Goal: Task Accomplishment & Management: Use online tool/utility

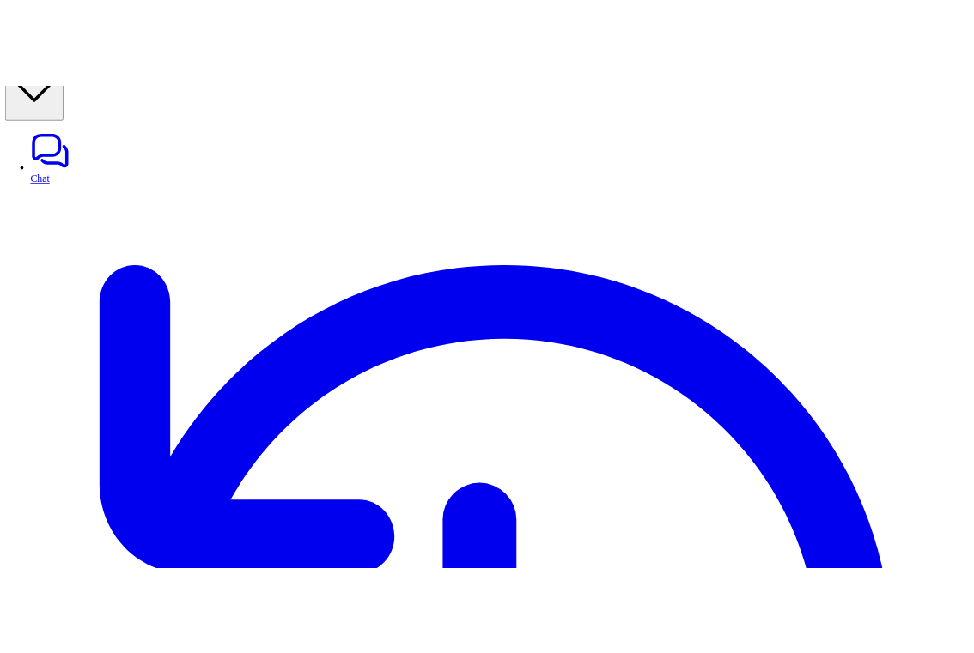
scroll to position [30, 0]
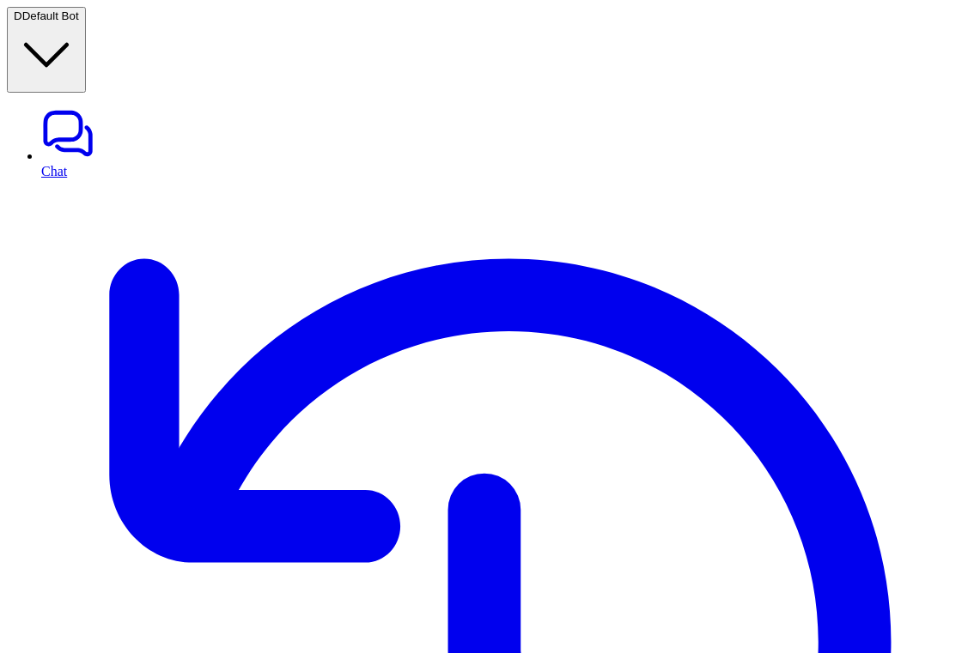
click at [79, 21] on span "Default Bot" at bounding box center [50, 15] width 57 height 13
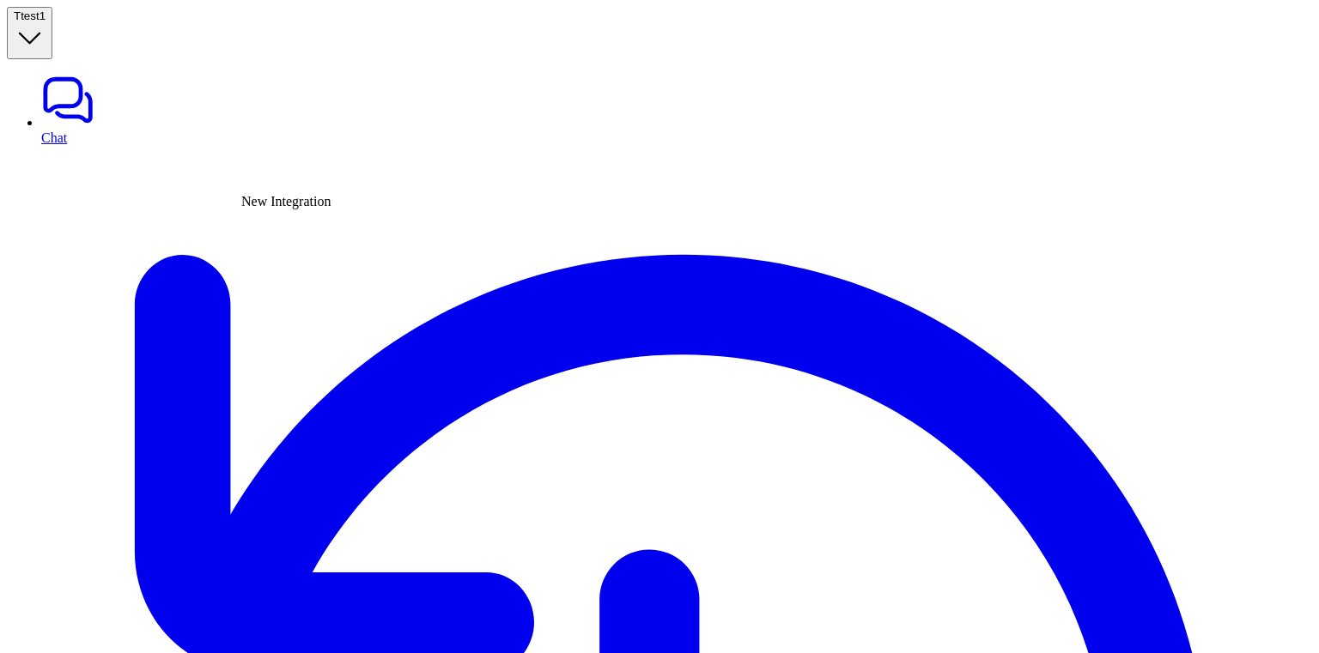
type textarea "**********"
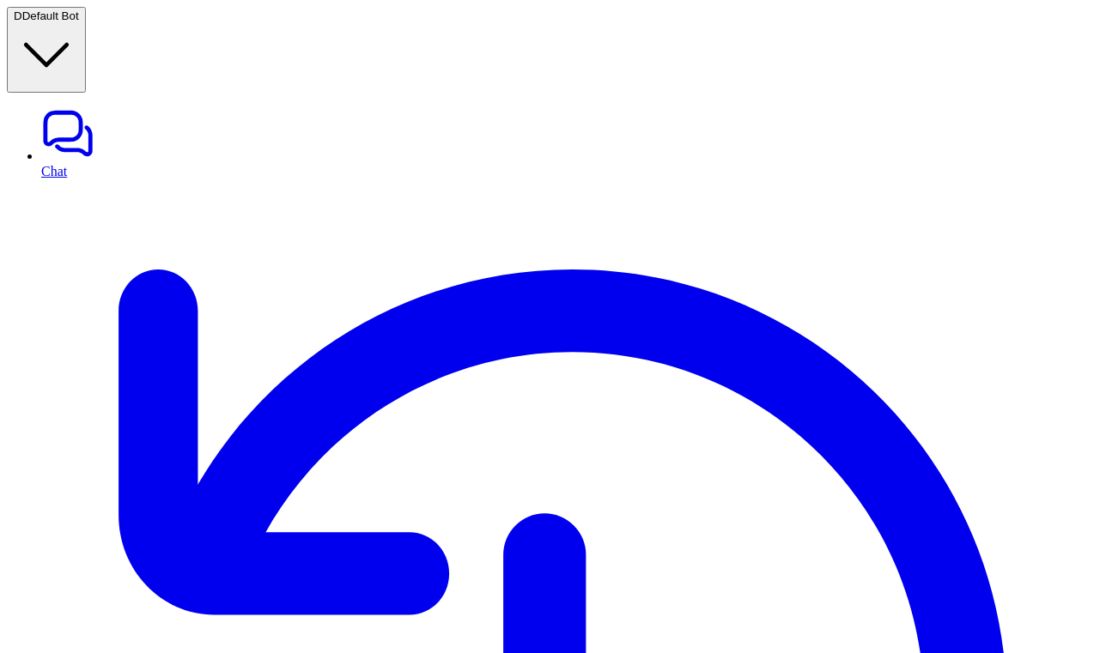
scroll to position [618, 0]
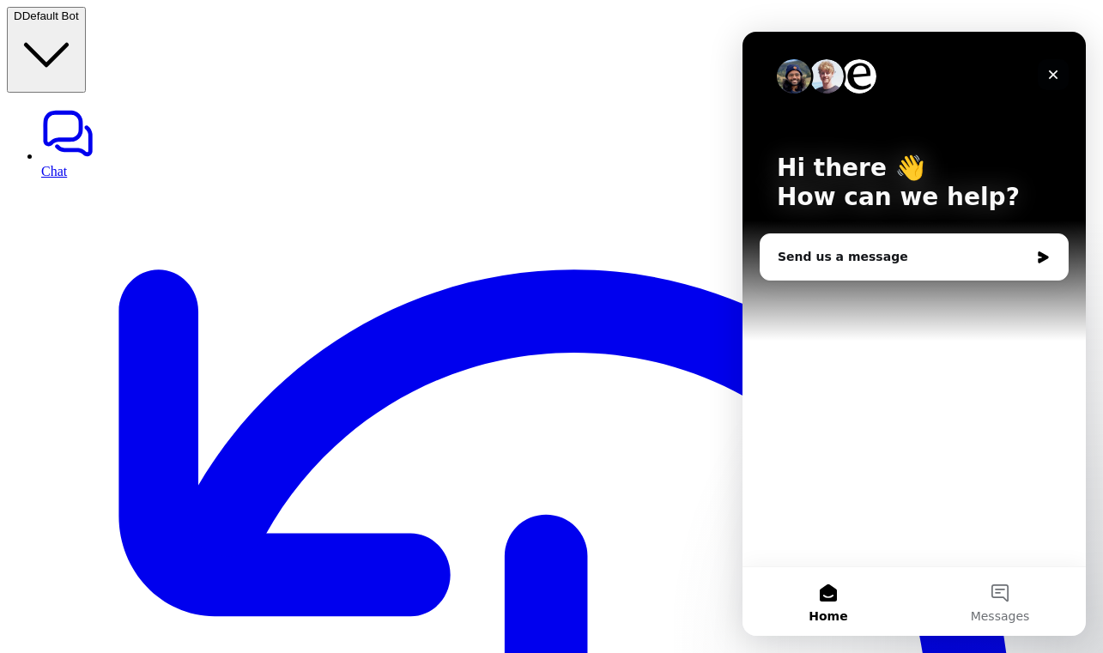
click at [1054, 78] on icon "Close" at bounding box center [1054, 75] width 14 height 14
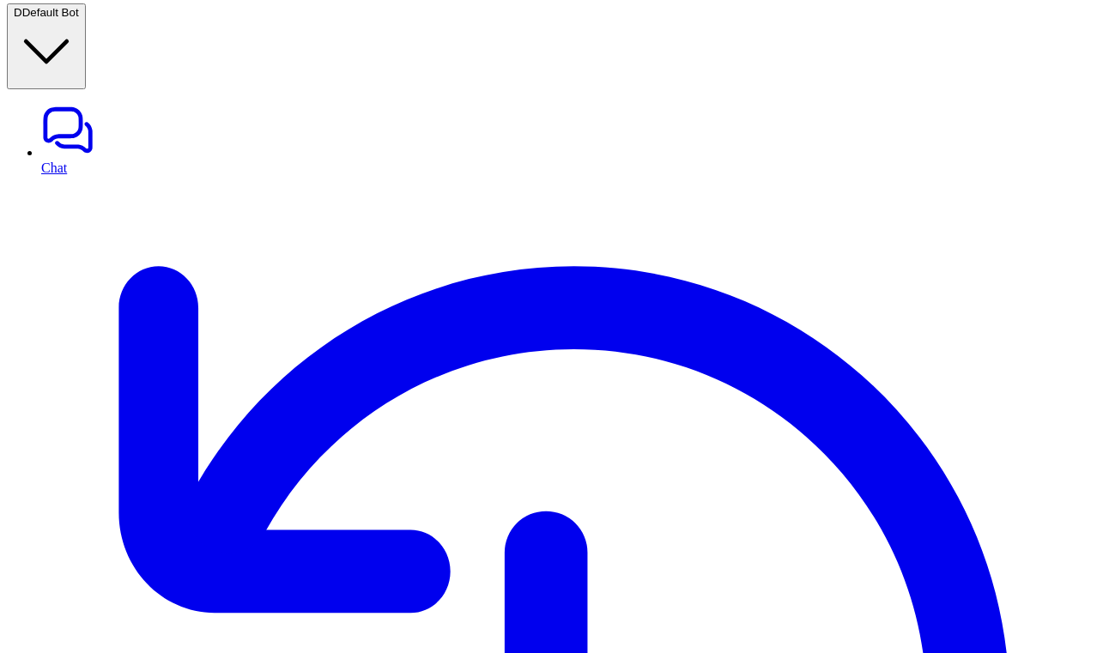
scroll to position [593, 0]
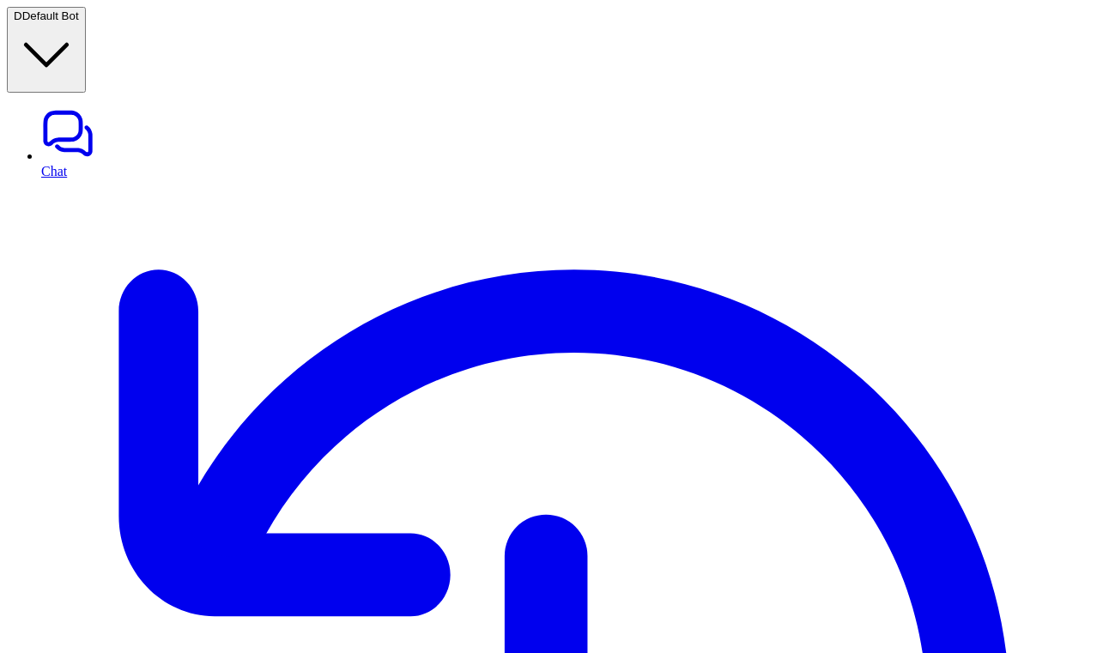
scroll to position [586, 0]
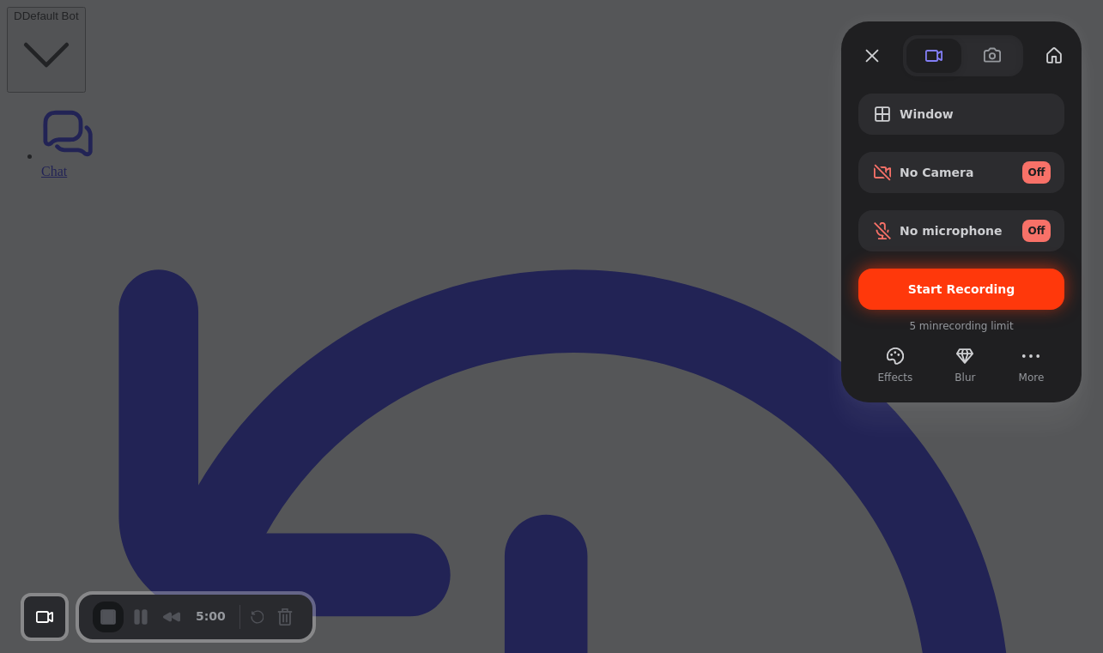
click at [983, 282] on span "Start Recording" at bounding box center [961, 289] width 107 height 14
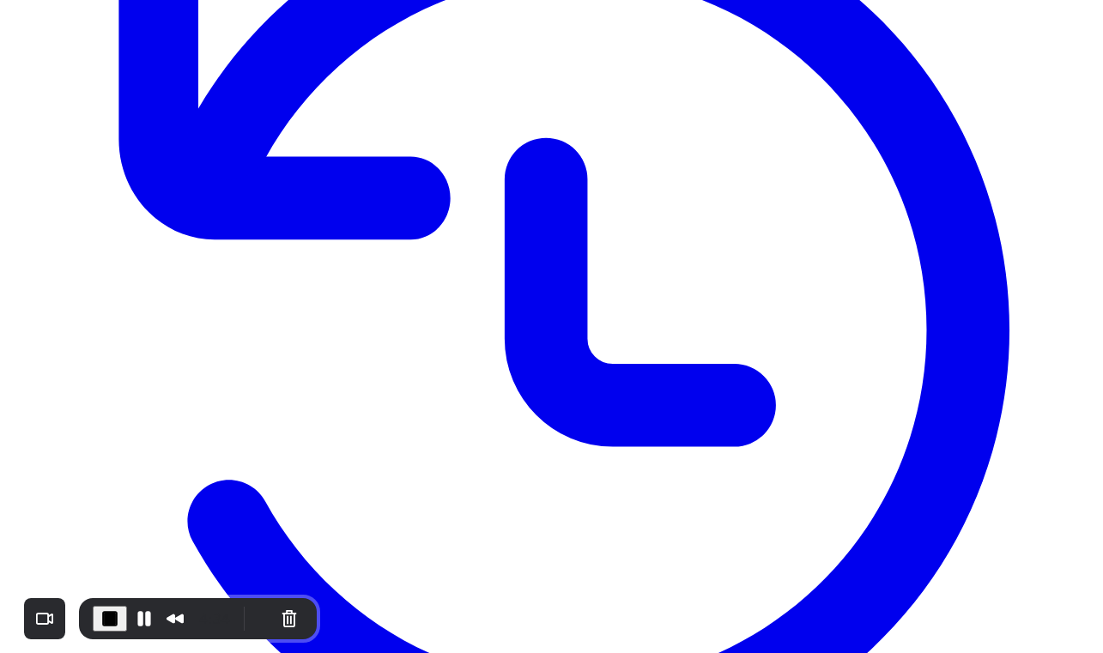
scroll to position [386, 0]
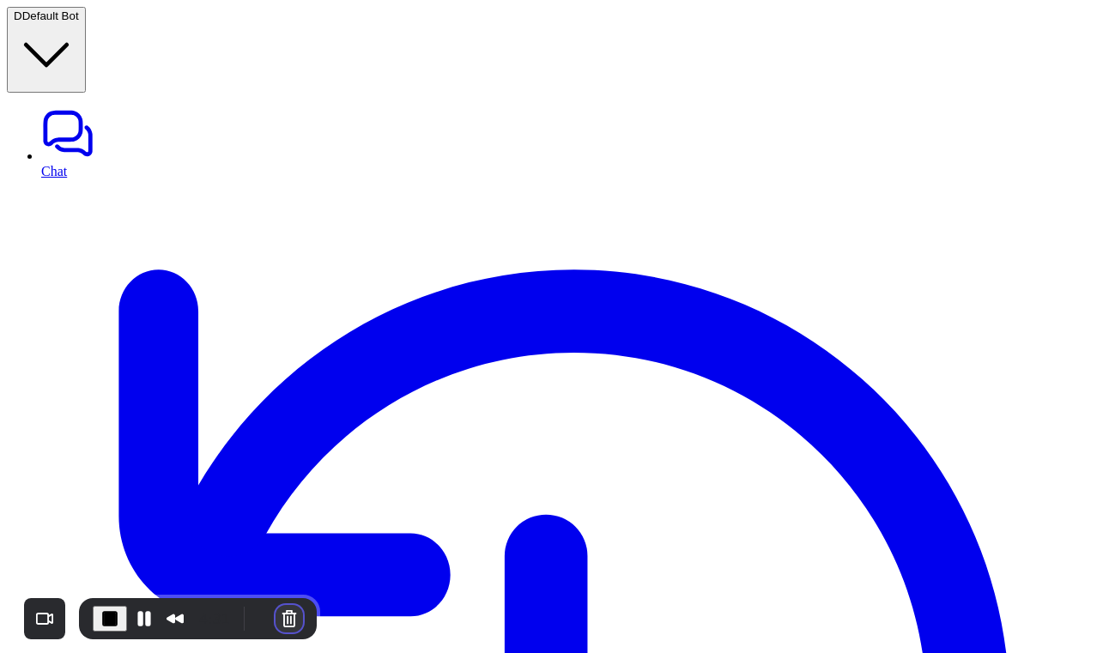
click at [285, 624] on button "Cancel Recording" at bounding box center [289, 618] width 27 height 27
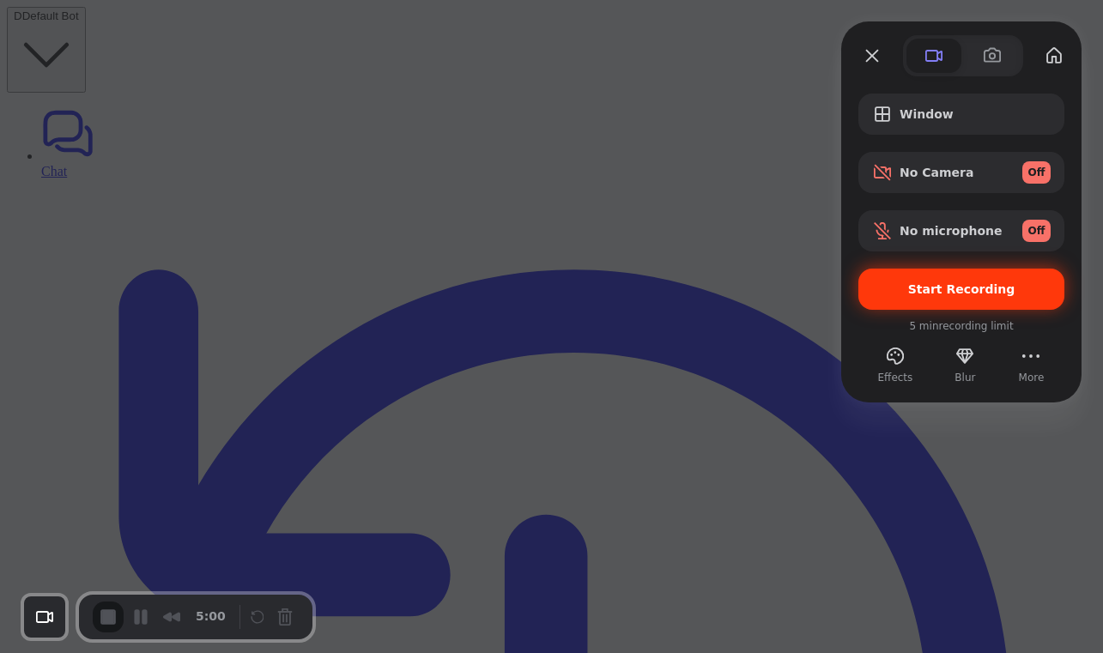
click at [954, 286] on span "Start Recording" at bounding box center [961, 289] width 107 height 14
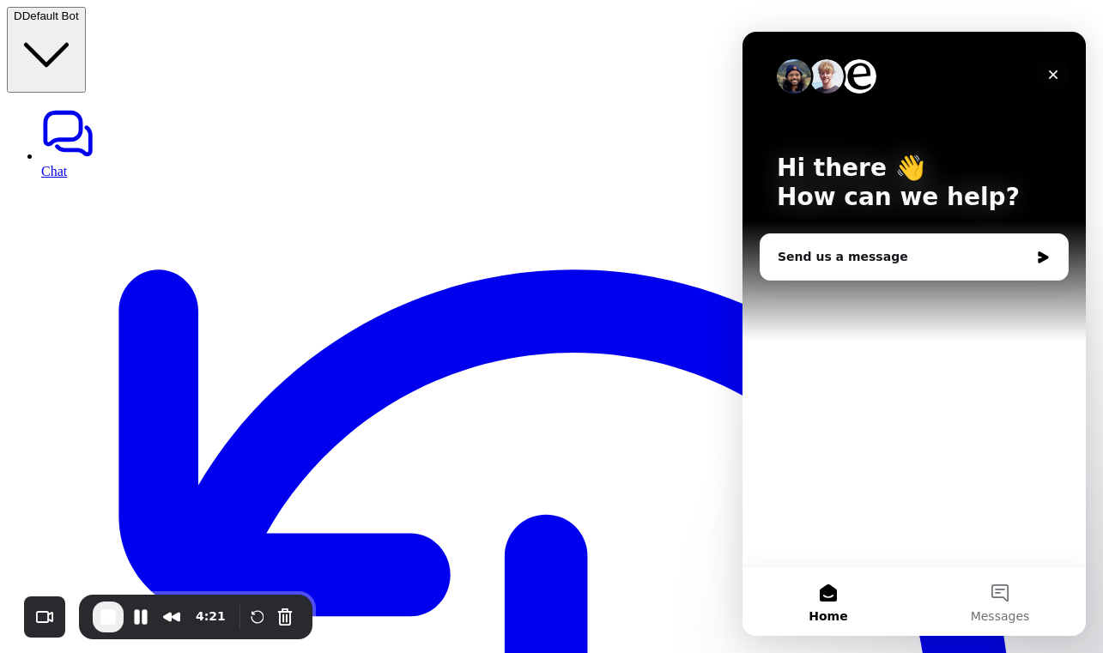
click at [1048, 76] on icon "Close" at bounding box center [1054, 75] width 14 height 14
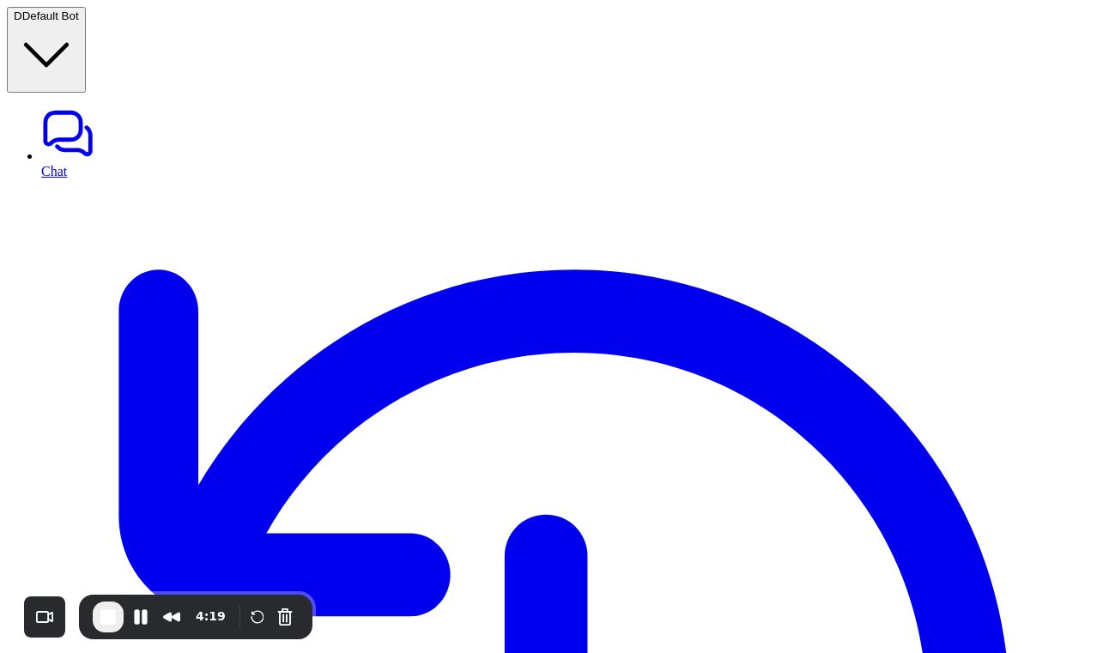
drag, startPoint x: 279, startPoint y: 81, endPoint x: 379, endPoint y: 81, distance: 100.5
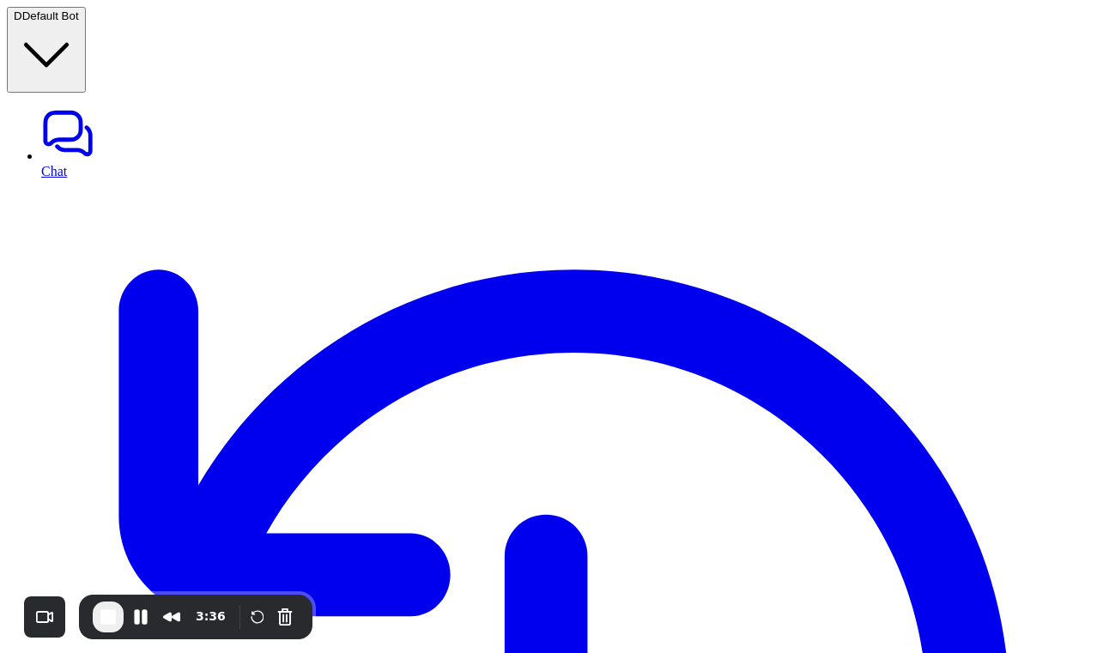
drag, startPoint x: 286, startPoint y: 82, endPoint x: 385, endPoint y: 82, distance: 98.7
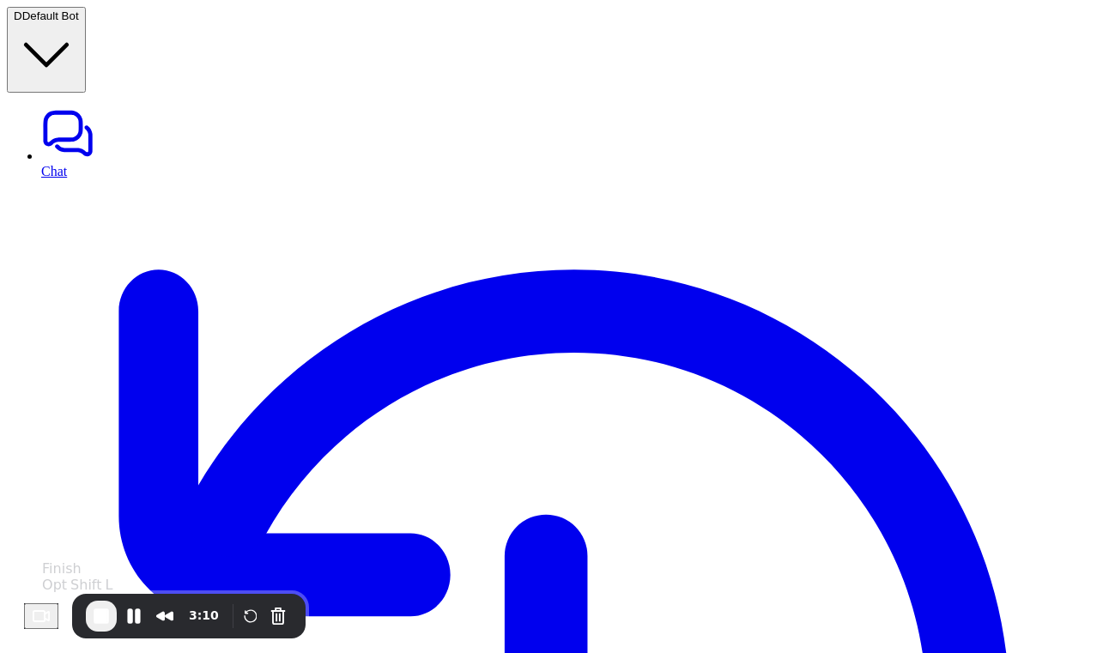
click at [106, 619] on span "End Recording" at bounding box center [101, 616] width 21 height 21
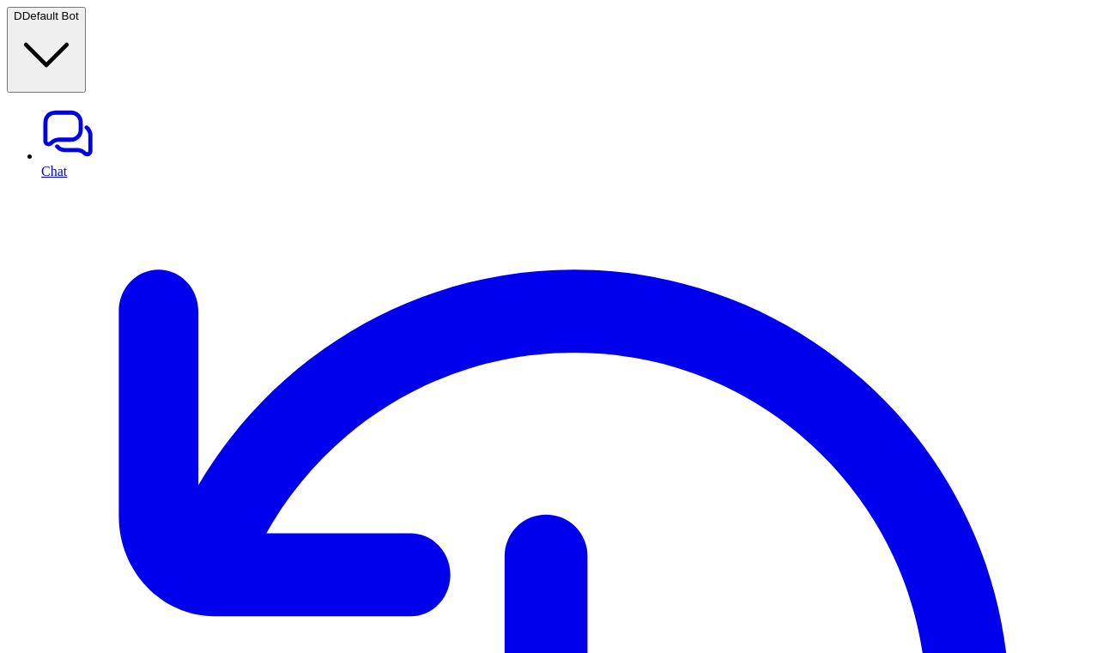
drag, startPoint x: 548, startPoint y: 22, endPoint x: 433, endPoint y: 21, distance: 115.1
copy div "sidebar assistant"
